Goal: Find contact information: Find contact information

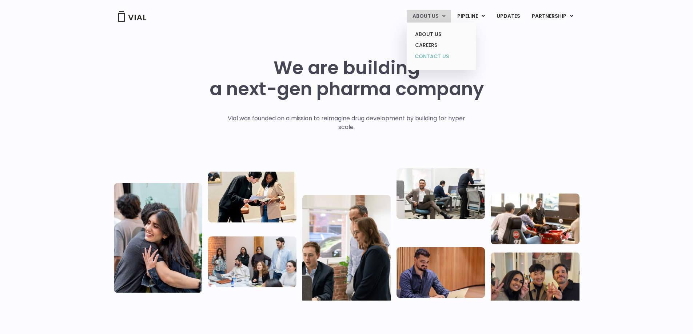
click at [435, 56] on link "CONTACT US" at bounding box center [441, 57] width 64 height 12
